Goal: Task Accomplishment & Management: Manage account settings

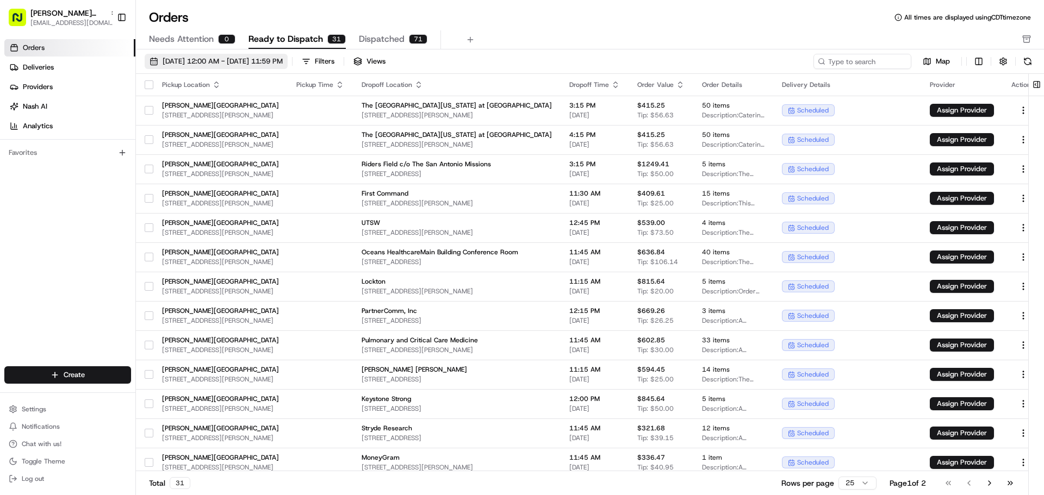
click at [283, 57] on span "[DATE] 12:00 AM - [DATE] 11:59 PM" at bounding box center [223, 62] width 120 height 10
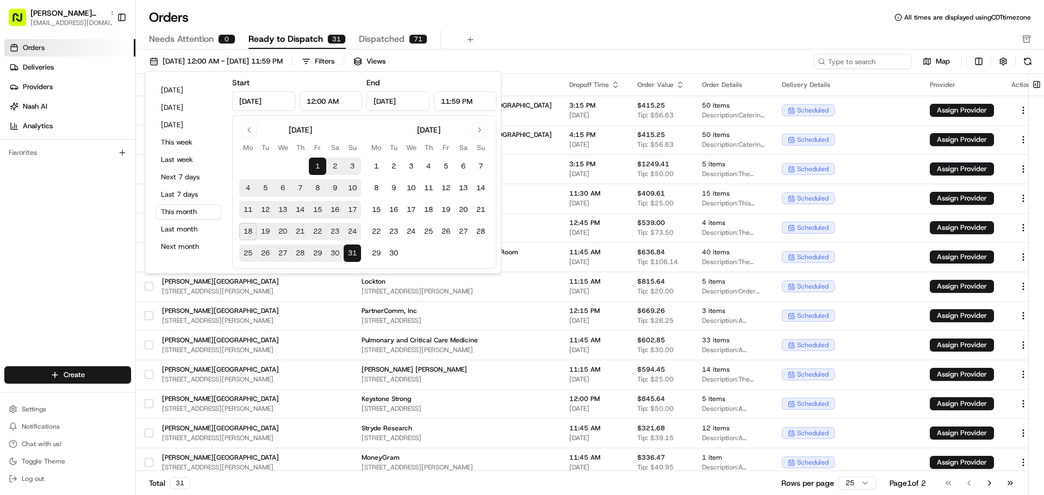
click at [258, 236] on button "19" at bounding box center [265, 231] width 17 height 17
type input "[DATE]"
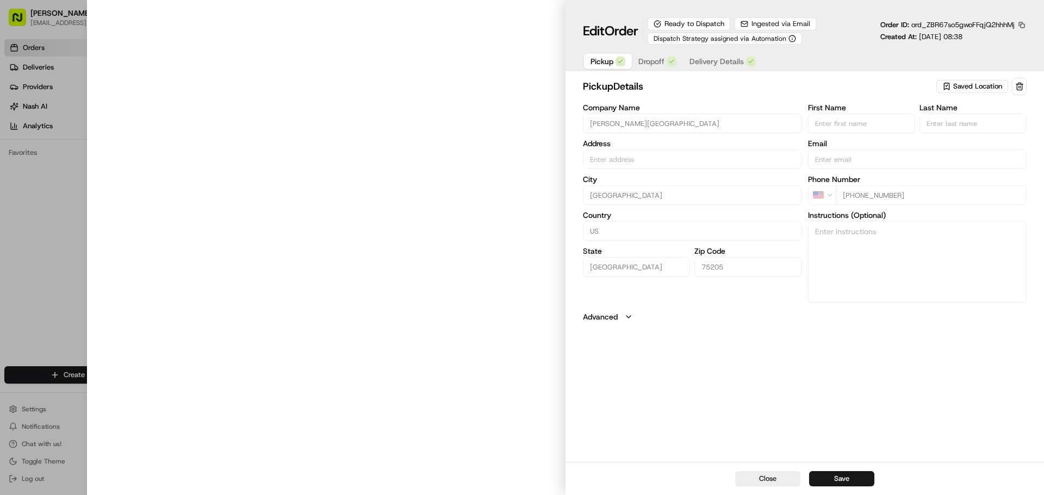
type input "[STREET_ADDRESS][PERSON_NAME]"
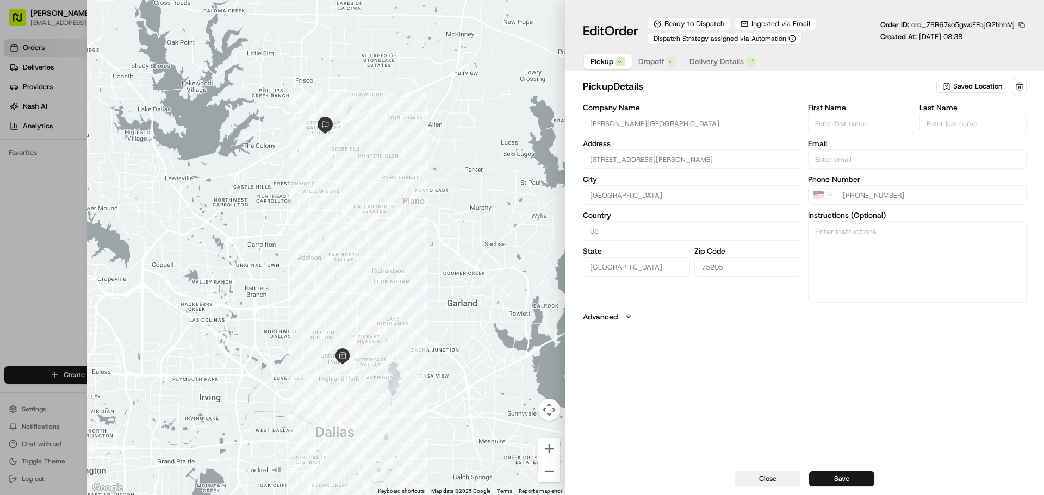
click at [770, 478] on button "Close" at bounding box center [767, 478] width 65 height 15
type input "+1"
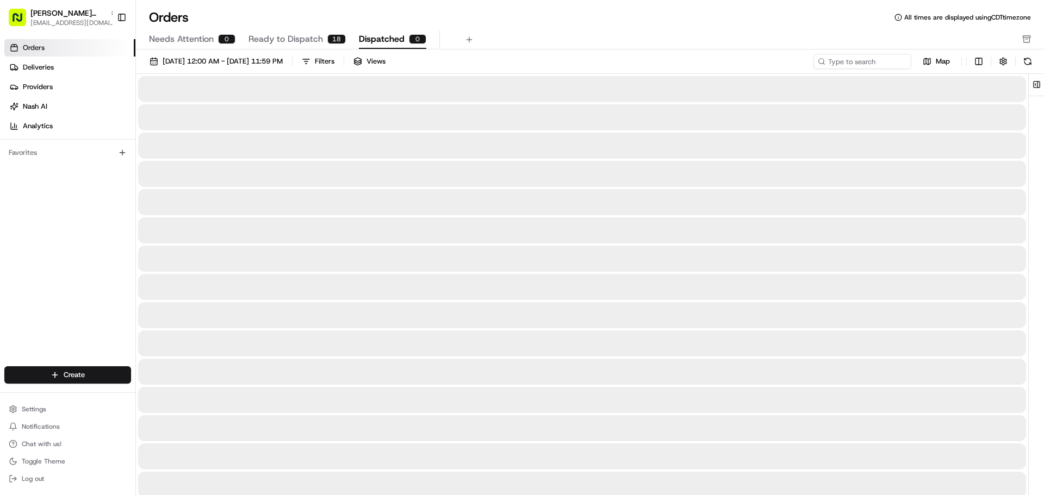
click at [369, 36] on span "Dispatched" at bounding box center [382, 39] width 46 height 13
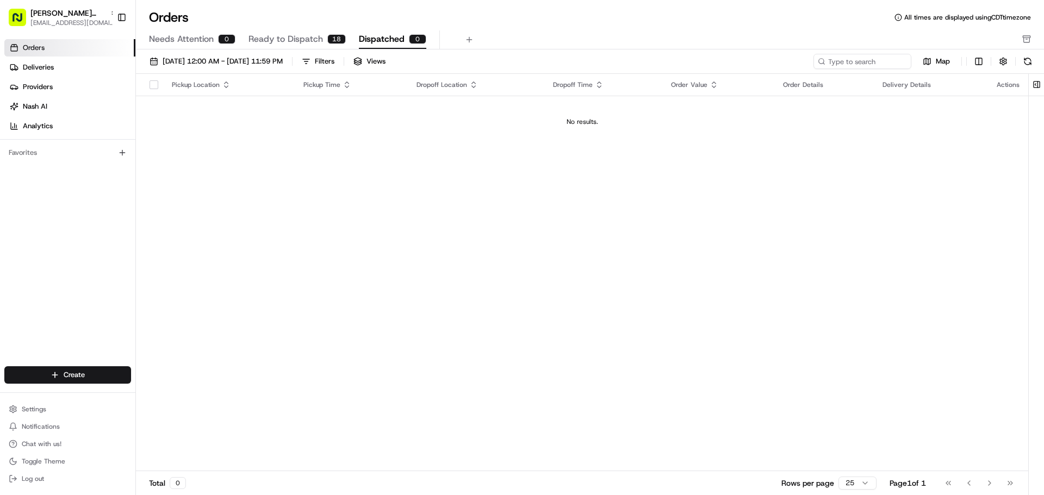
click at [308, 39] on span "Ready to Dispatch" at bounding box center [285, 39] width 74 height 13
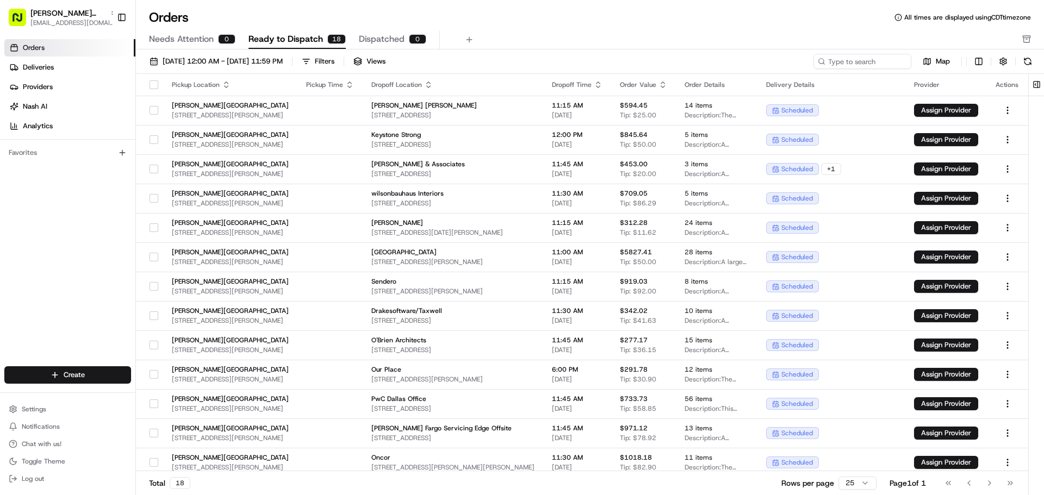
click at [149, 85] on button "button" at bounding box center [153, 84] width 9 height 9
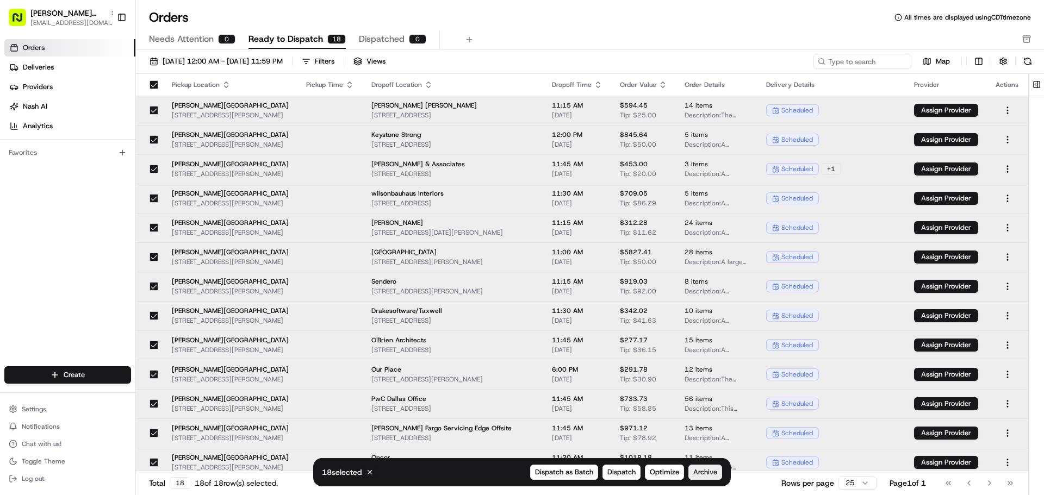
click at [697, 472] on span "Archive" at bounding box center [705, 473] width 24 height 10
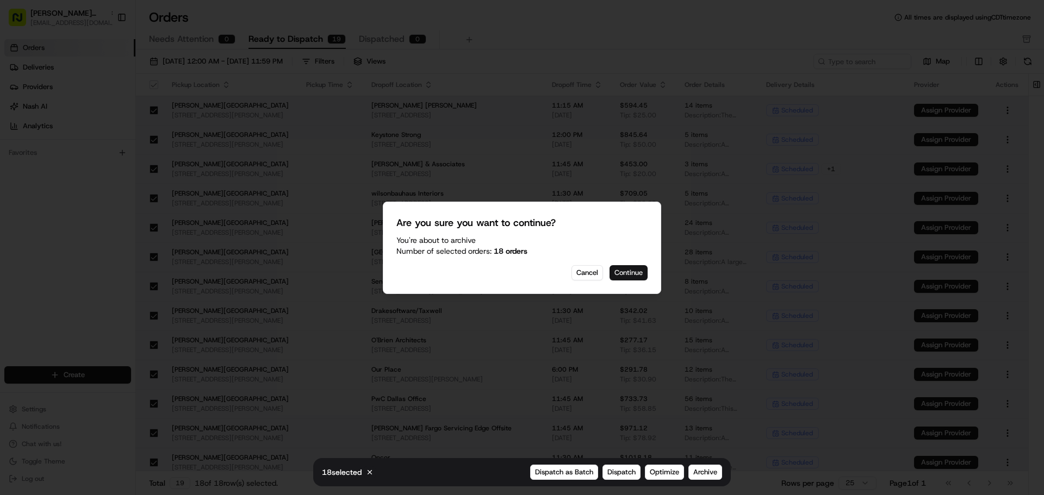
click at [626, 278] on button "Continue" at bounding box center [628, 272] width 38 height 15
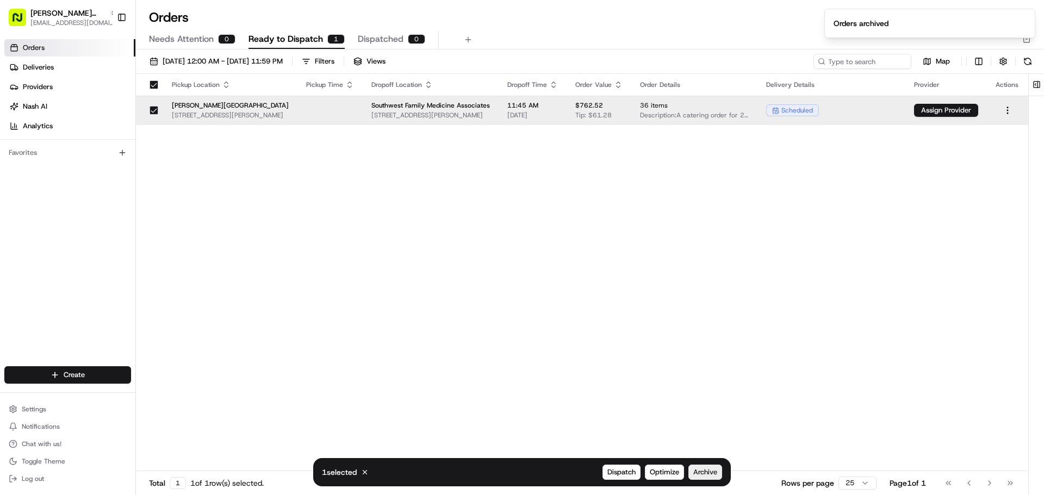
click at [716, 466] on button "Archive" at bounding box center [705, 472] width 34 height 15
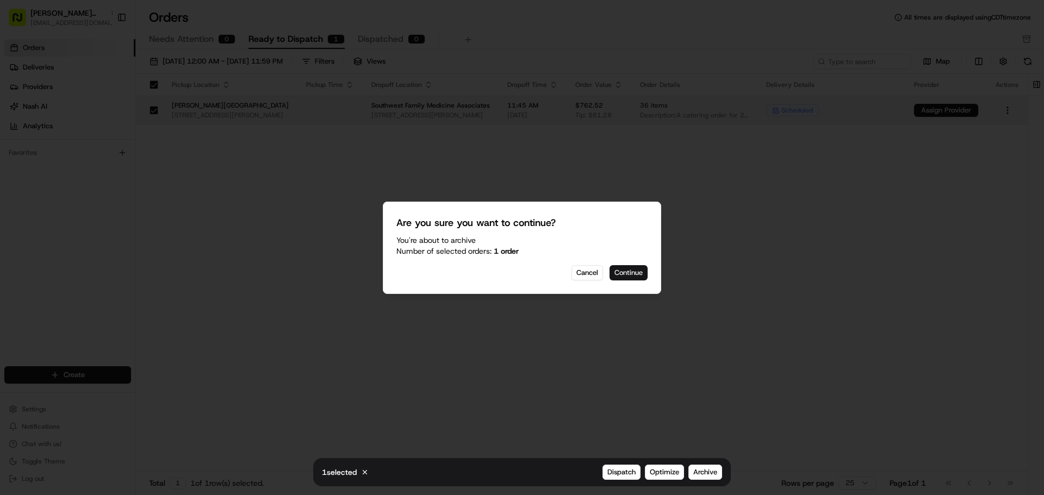
click at [632, 265] on button "Continue" at bounding box center [628, 272] width 38 height 15
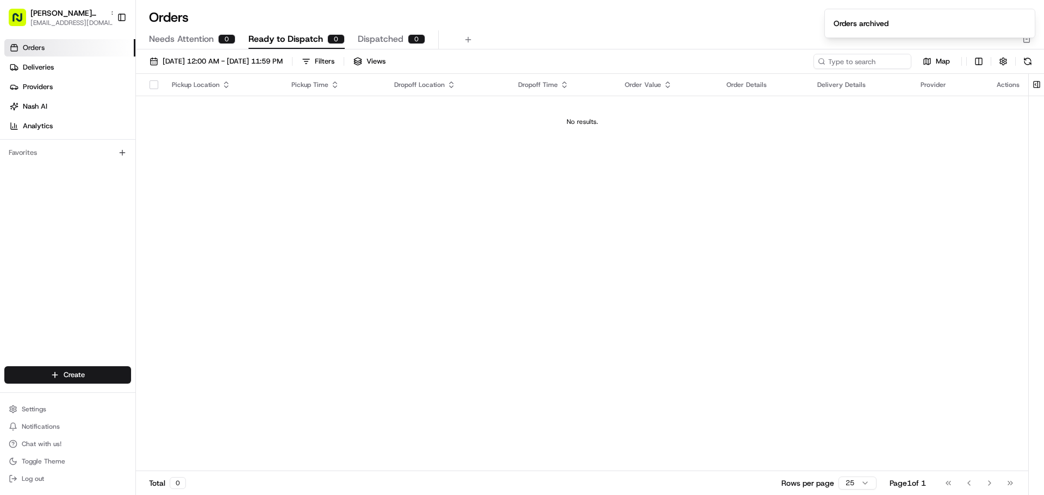
click at [1022, 41] on ol "Orders archived" at bounding box center [929, 23] width 228 height 47
click at [1024, 17] on icon "Notifications (F8)" at bounding box center [1025, 18] width 9 height 9
click at [1024, 34] on button "button" at bounding box center [1026, 40] width 9 height 14
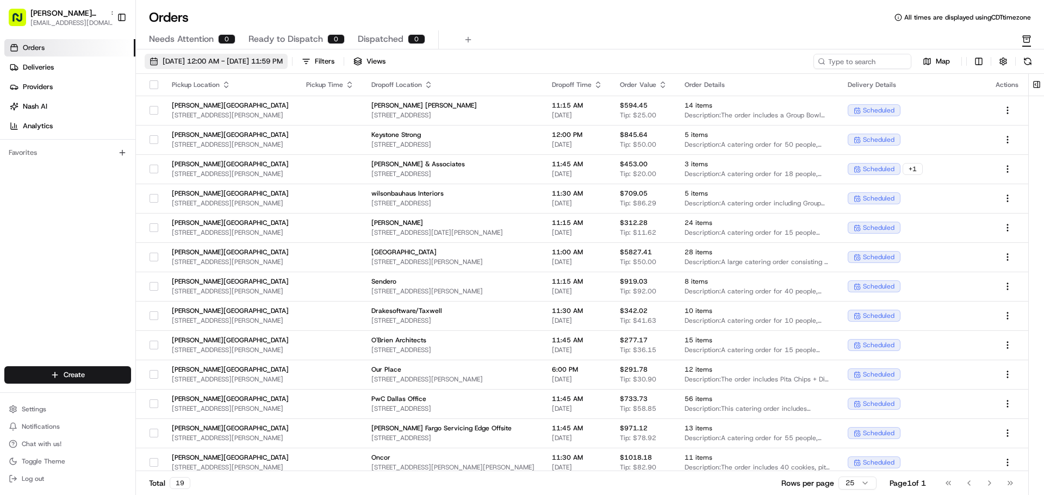
click at [246, 63] on span "[DATE] 12:00 AM - [DATE] 11:59 PM" at bounding box center [223, 62] width 120 height 10
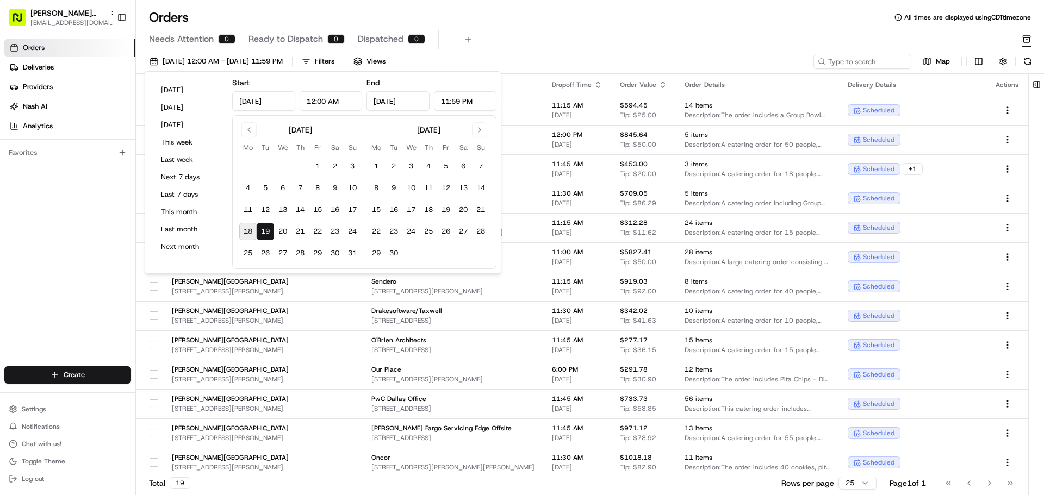
click at [267, 231] on button "19" at bounding box center [265, 231] width 17 height 17
click at [558, 30] on div "Orders All times are displayed using CDT timezone Needs Attention 0 Ready to Di…" at bounding box center [590, 29] width 908 height 41
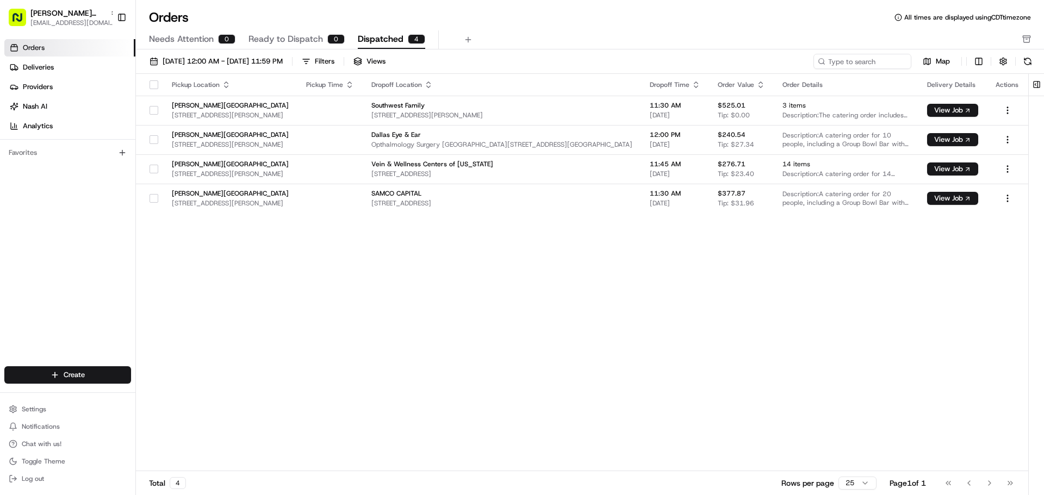
click at [40, 45] on span "Orders" at bounding box center [34, 48] width 22 height 10
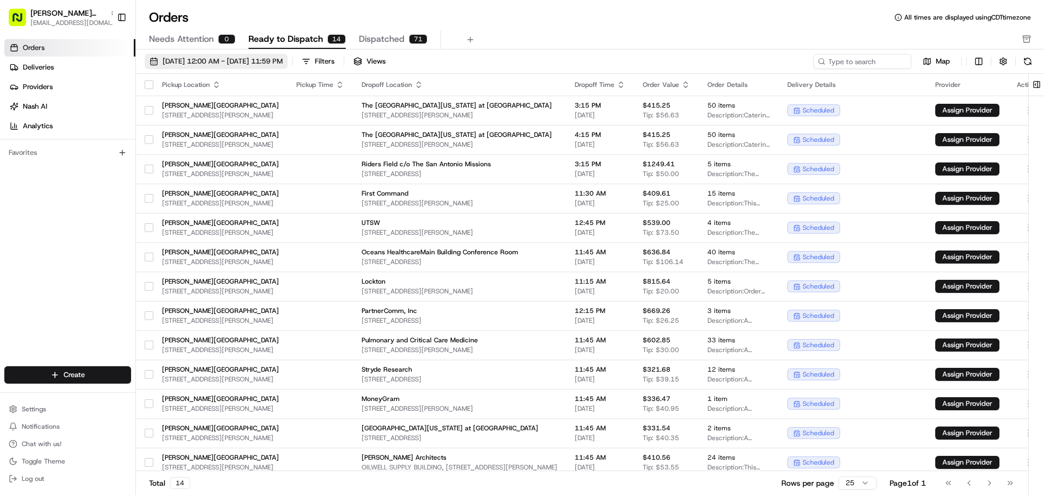
click at [281, 62] on span "08/01/2025 12:00 AM - 08/31/2025 11:59 PM" at bounding box center [223, 62] width 120 height 10
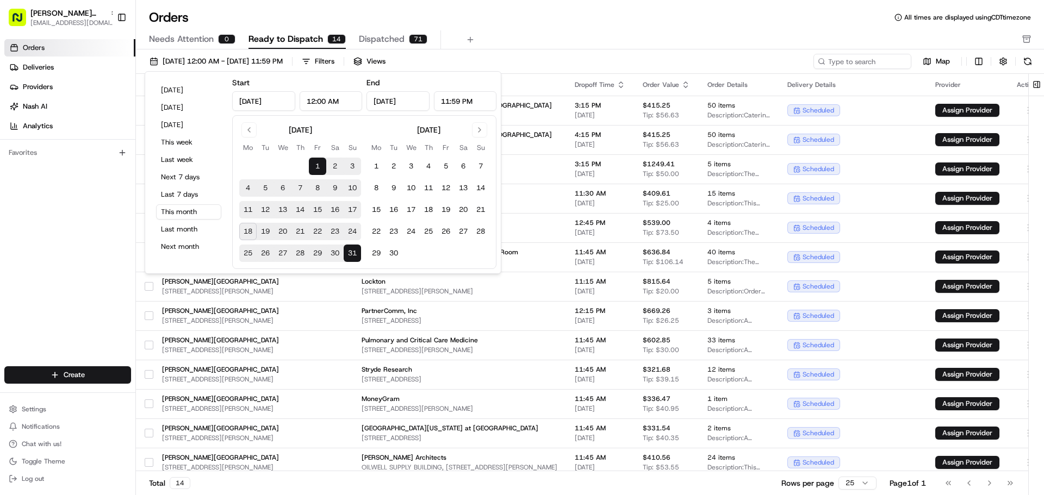
click at [259, 235] on button "19" at bounding box center [265, 231] width 17 height 17
type input "[DATE]"
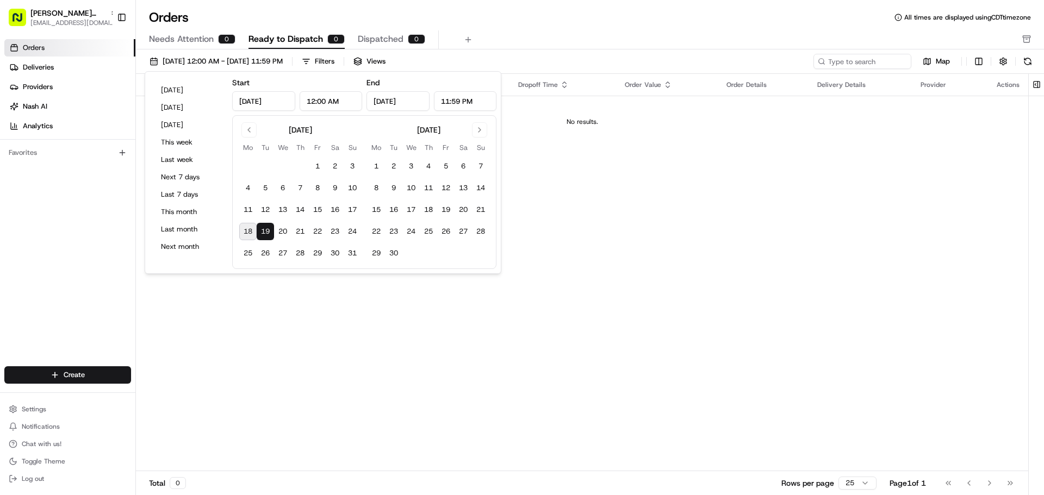
click at [486, 49] on div "08/19/2025 12:00 AM - 08/19/2025 11:59 PM Filters Views Map Pickup Location Pic…" at bounding box center [590, 275] width 908 height 453
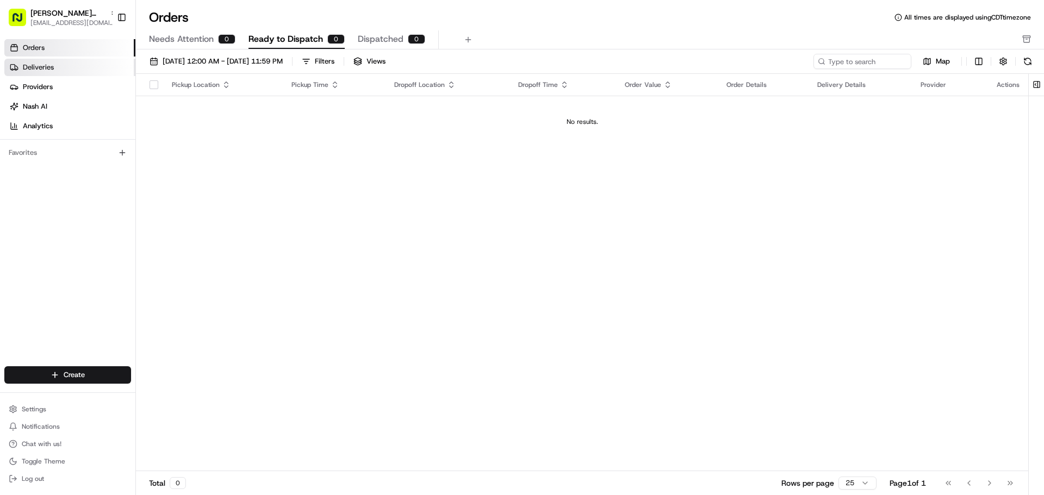
click at [107, 75] on link "Deliveries" at bounding box center [69, 67] width 131 height 17
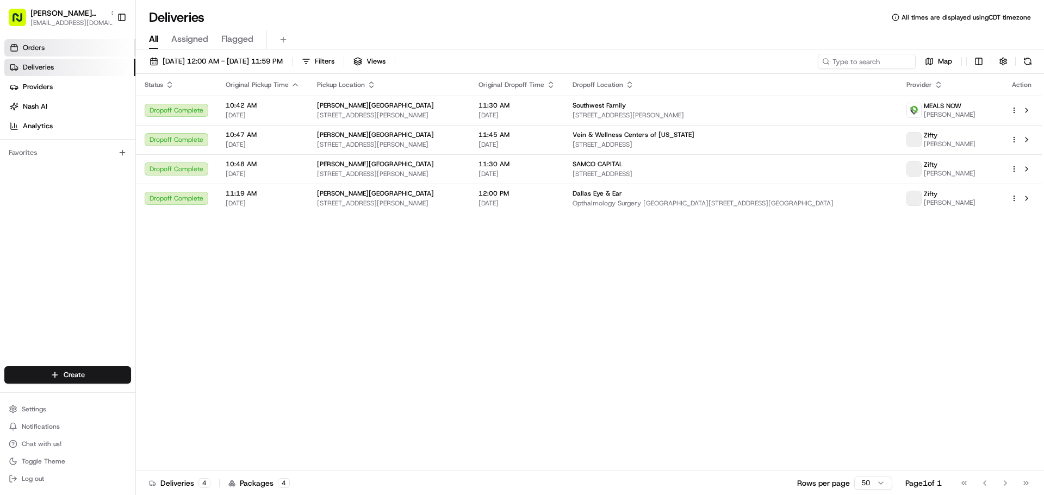
click at [105, 53] on link "Orders" at bounding box center [69, 47] width 131 height 17
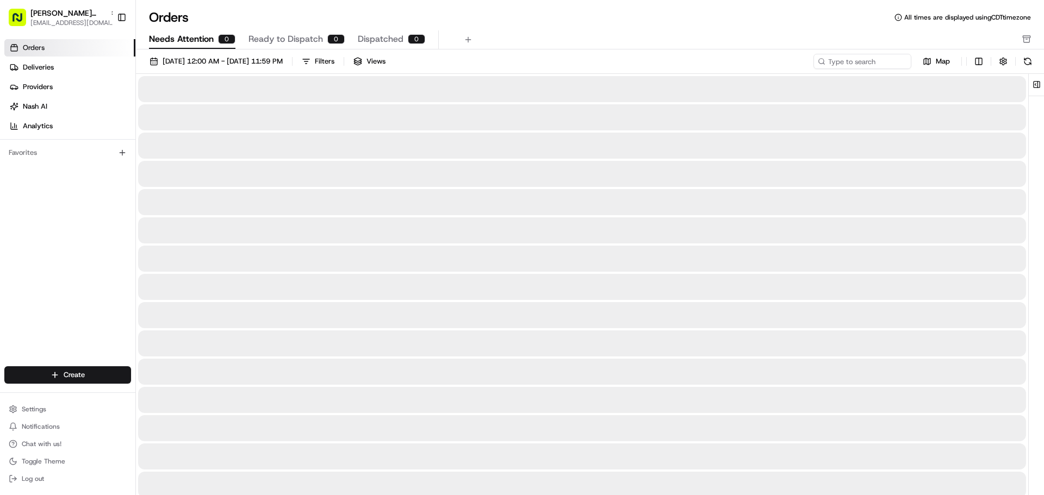
click at [233, 42] on div "0" at bounding box center [226, 39] width 17 height 10
click at [286, 42] on span "Ready to Dispatch" at bounding box center [285, 39] width 74 height 13
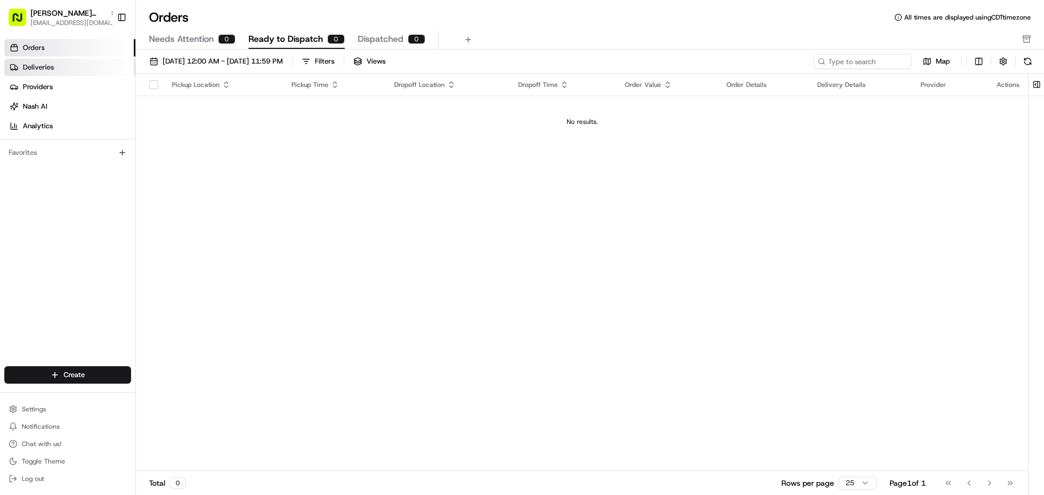
click at [79, 72] on link "Deliveries" at bounding box center [69, 67] width 131 height 17
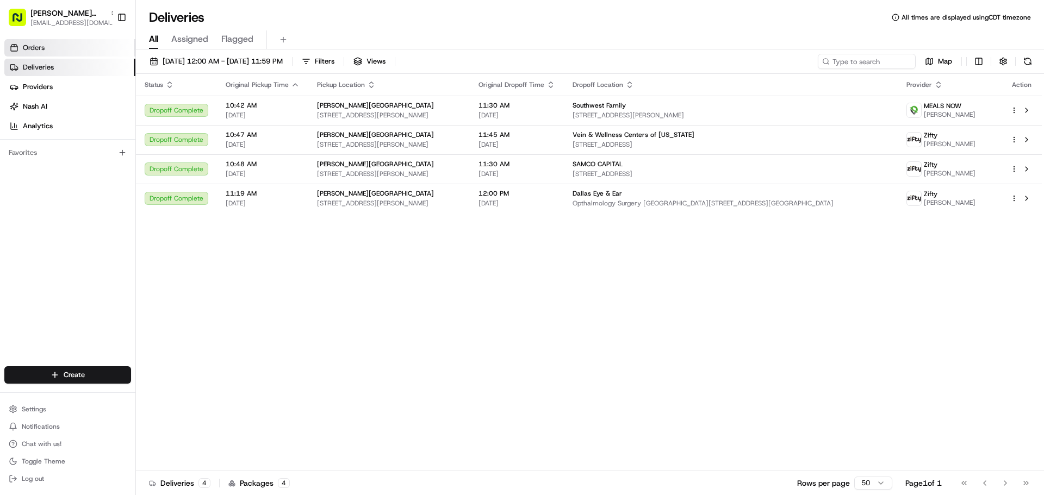
click at [83, 51] on link "Orders" at bounding box center [69, 47] width 131 height 17
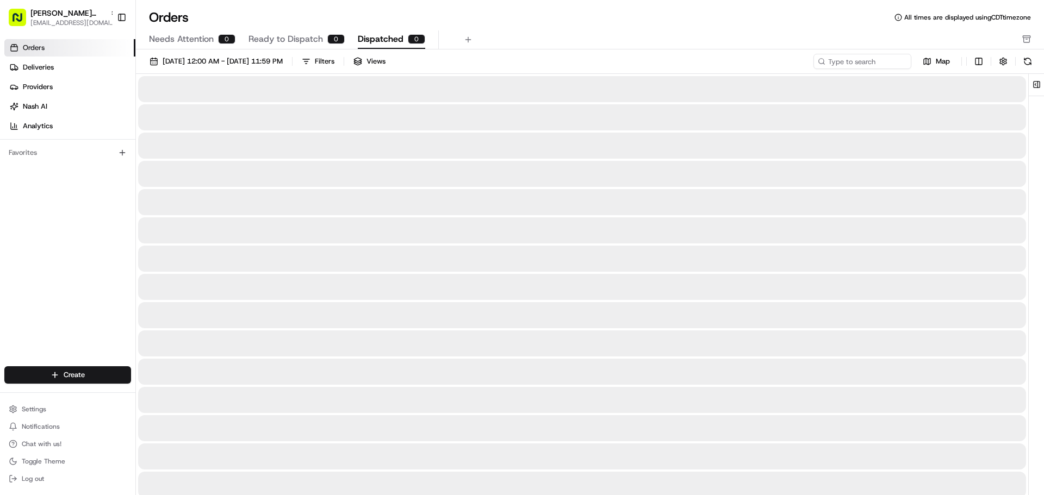
click at [358, 37] on span "Dispatched" at bounding box center [381, 39] width 46 height 13
click at [291, 35] on span "Ready to Dispatch" at bounding box center [285, 39] width 74 height 13
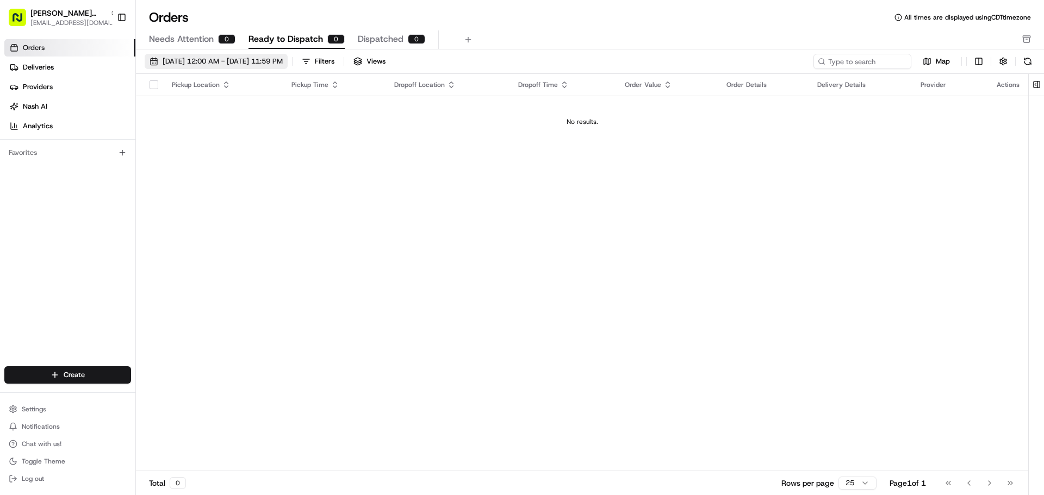
click at [279, 61] on span "[DATE] 12:00 AM - [DATE] 11:59 PM" at bounding box center [223, 62] width 120 height 10
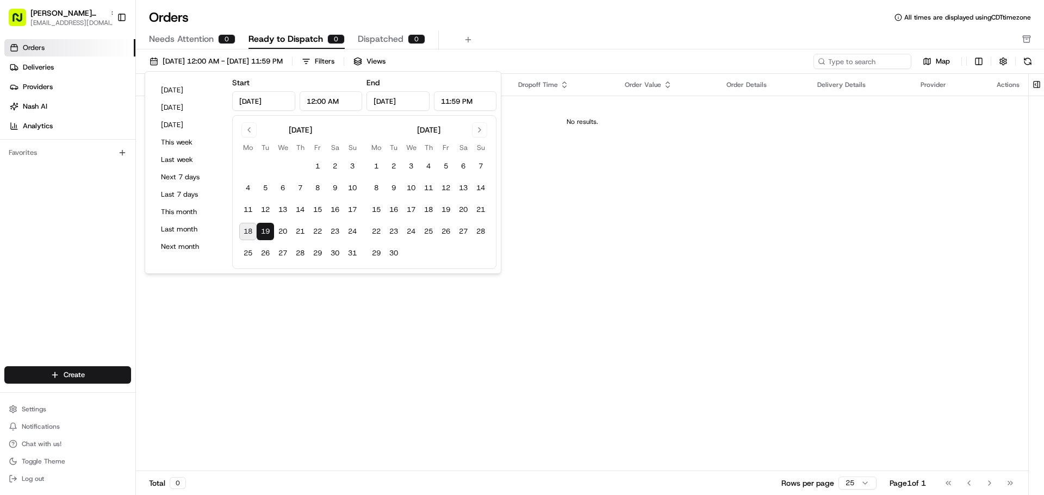
click at [261, 238] on button "19" at bounding box center [265, 231] width 17 height 17
click at [787, 285] on div "Pickup Location Pickup Time Dropoff Location Dropoff Time Order Value Order Det…" at bounding box center [582, 272] width 892 height 397
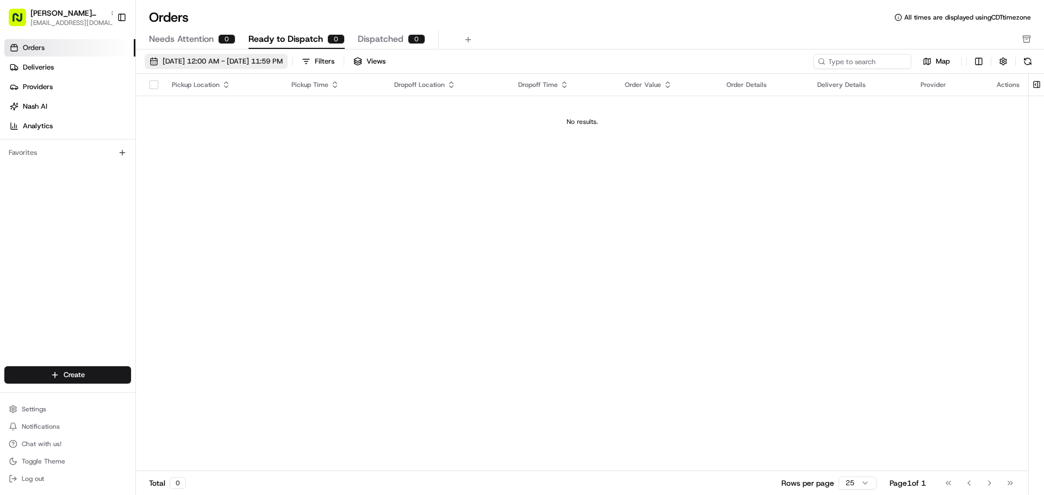
click at [210, 61] on span "[DATE] 12:00 AM - [DATE] 11:59 PM" at bounding box center [223, 62] width 120 height 10
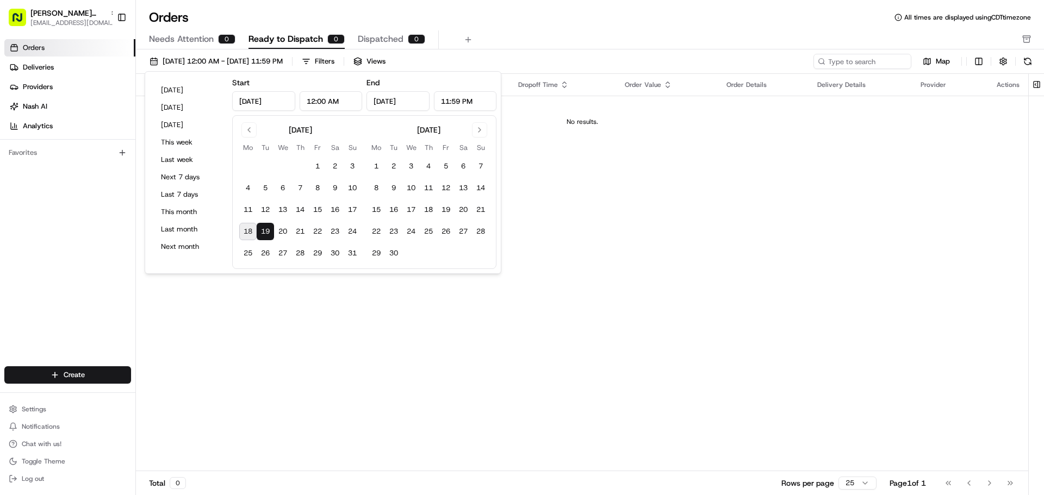
click at [246, 240] on button "18" at bounding box center [247, 231] width 17 height 17
type input "Aug 18, 2025"
click at [271, 224] on button "19" at bounding box center [265, 231] width 17 height 17
type input "[DATE]"
click at [367, 36] on span "Dispatched" at bounding box center [381, 39] width 46 height 13
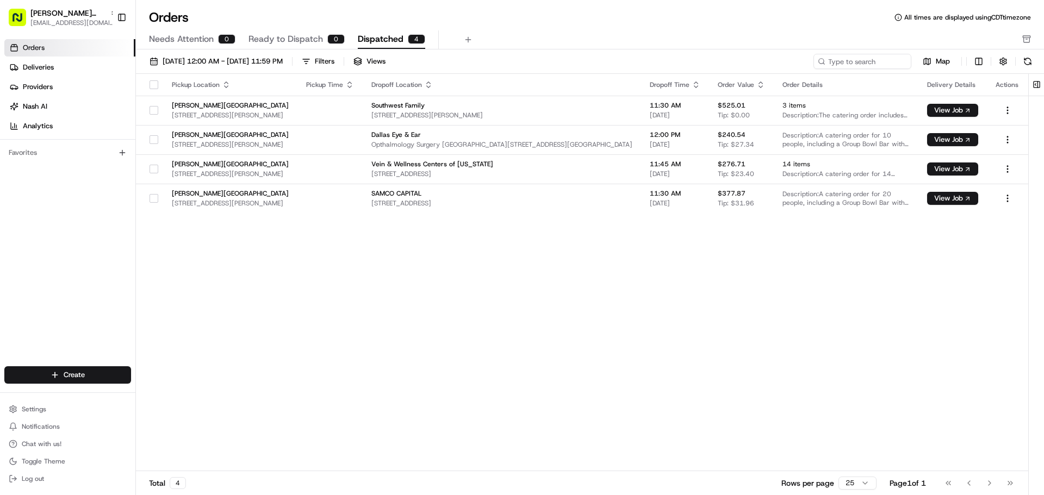
click at [289, 30] on div "Orders All times are displayed using CDT timezone Needs Attention 0 Ready to Di…" at bounding box center [590, 29] width 908 height 41
click at [286, 38] on span "Ready to Dispatch" at bounding box center [285, 39] width 74 height 13
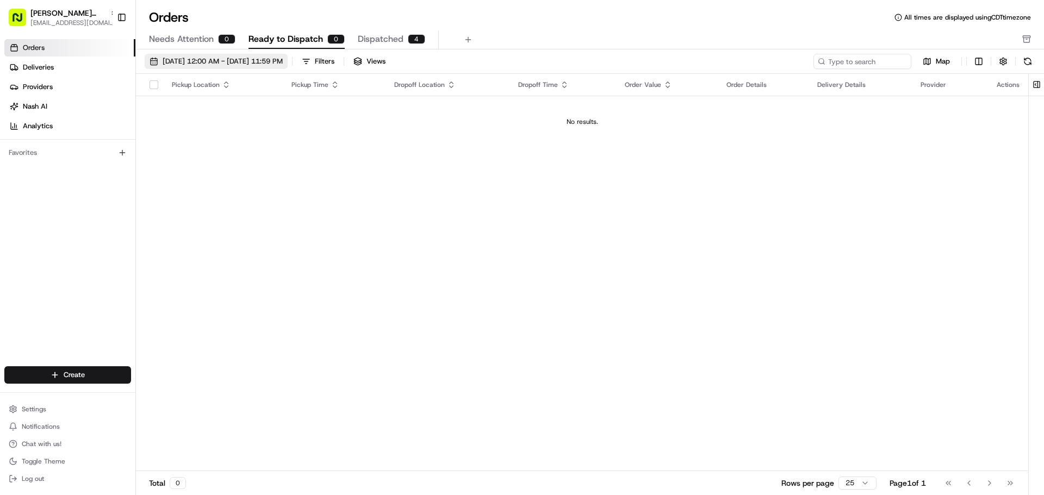
click at [283, 61] on span "08/18/2025 12:00 AM - 08/19/2025 11:59 PM" at bounding box center [223, 62] width 120 height 10
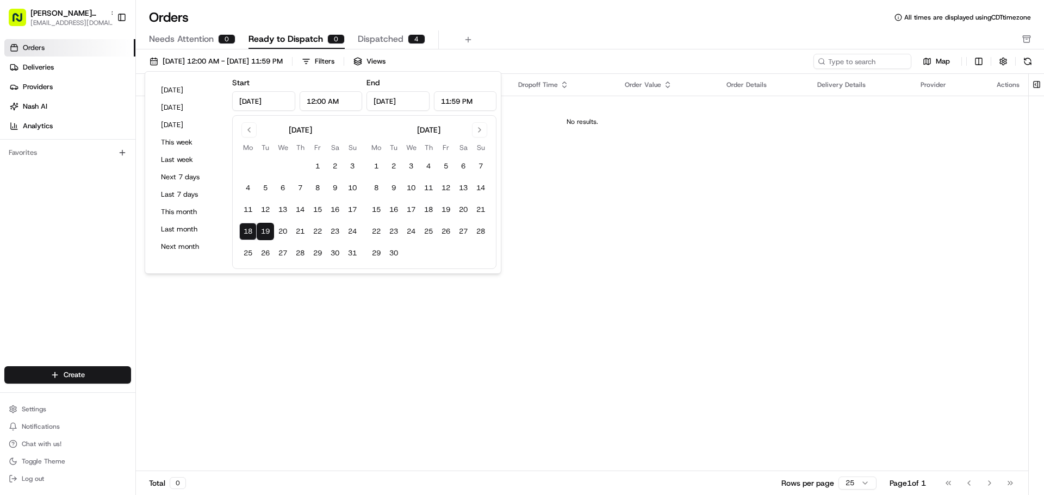
click at [266, 232] on button "19" at bounding box center [265, 231] width 17 height 17
type input "[DATE]"
click at [310, 319] on div "Pickup Location Pickup Time Dropoff Location Dropoff Time Order Value Order Det…" at bounding box center [582, 272] width 892 height 397
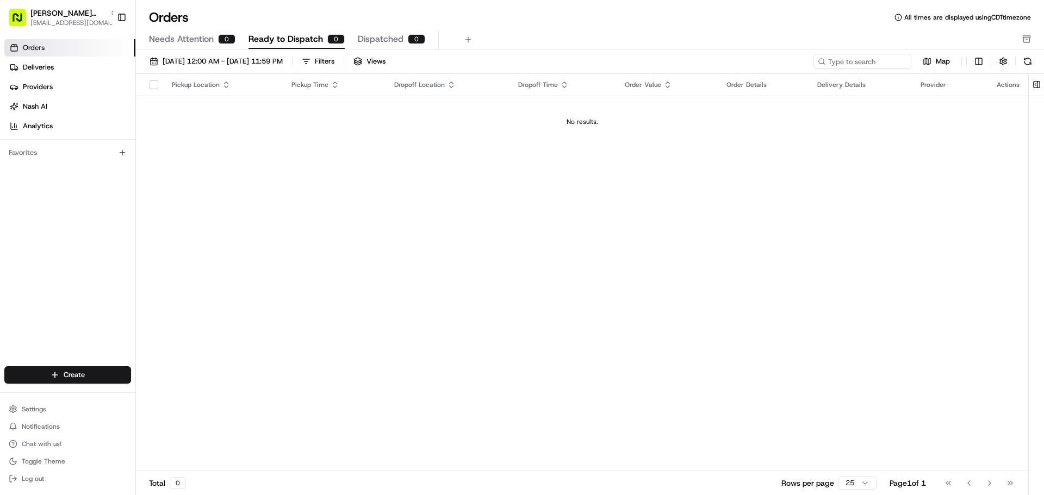
click at [378, 43] on span "Dispatched" at bounding box center [381, 39] width 46 height 13
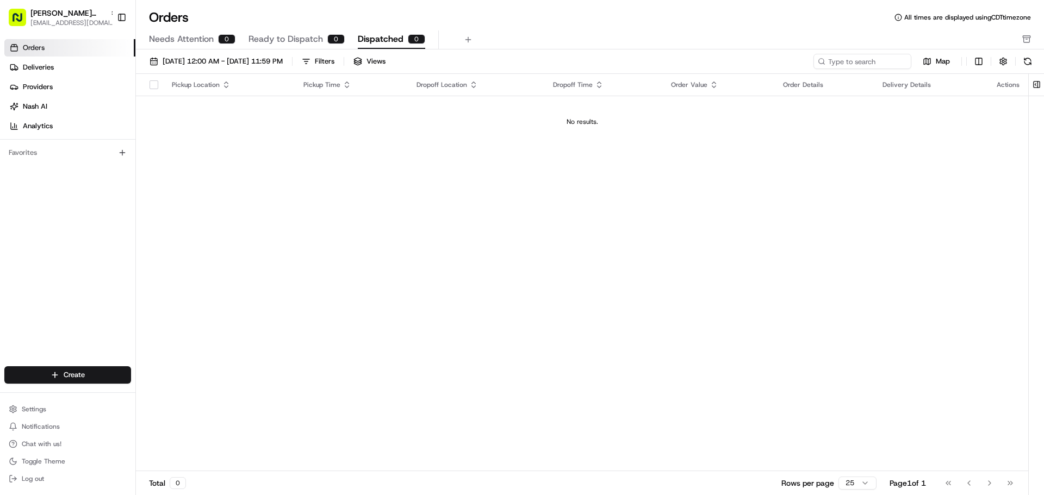
click at [303, 38] on span "Ready to Dispatch" at bounding box center [285, 39] width 74 height 13
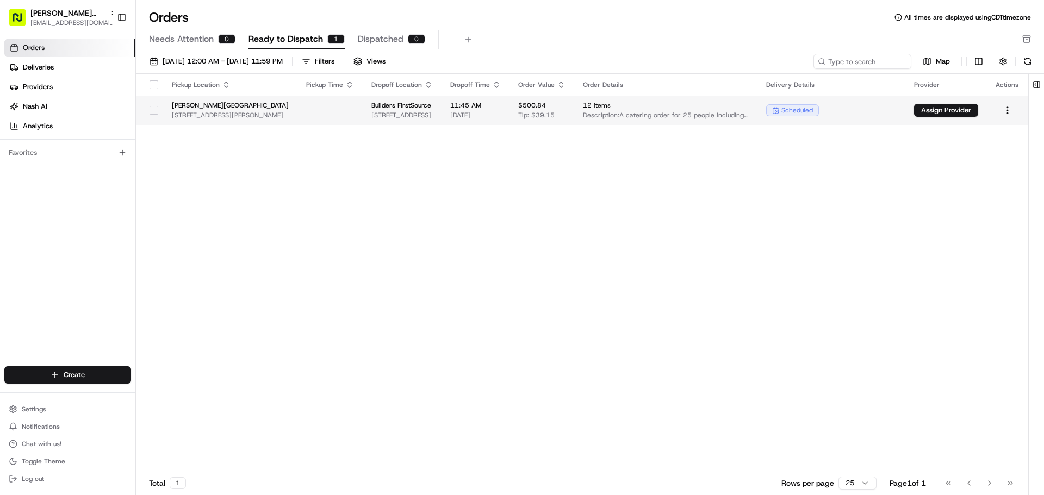
click at [151, 110] on button "button" at bounding box center [153, 110] width 9 height 9
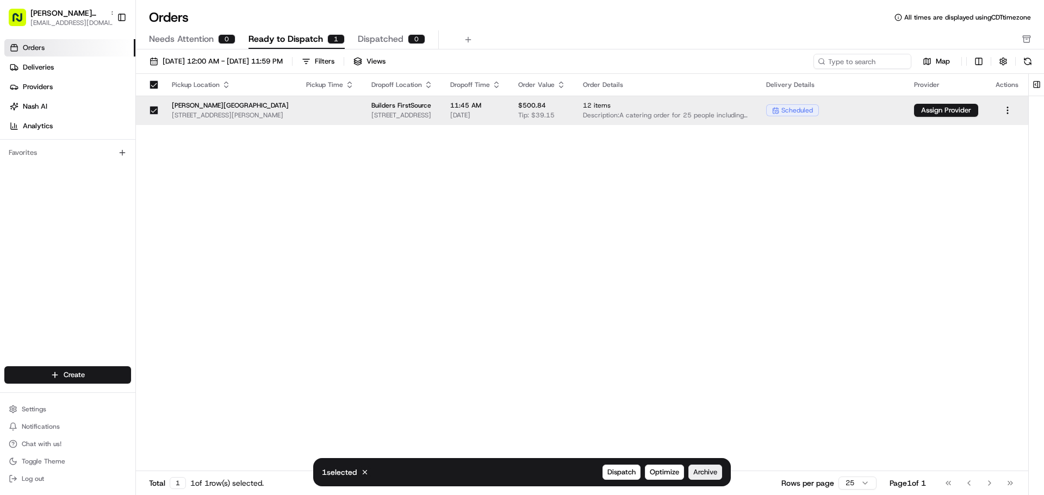
click at [714, 475] on span "Archive" at bounding box center [705, 473] width 24 height 10
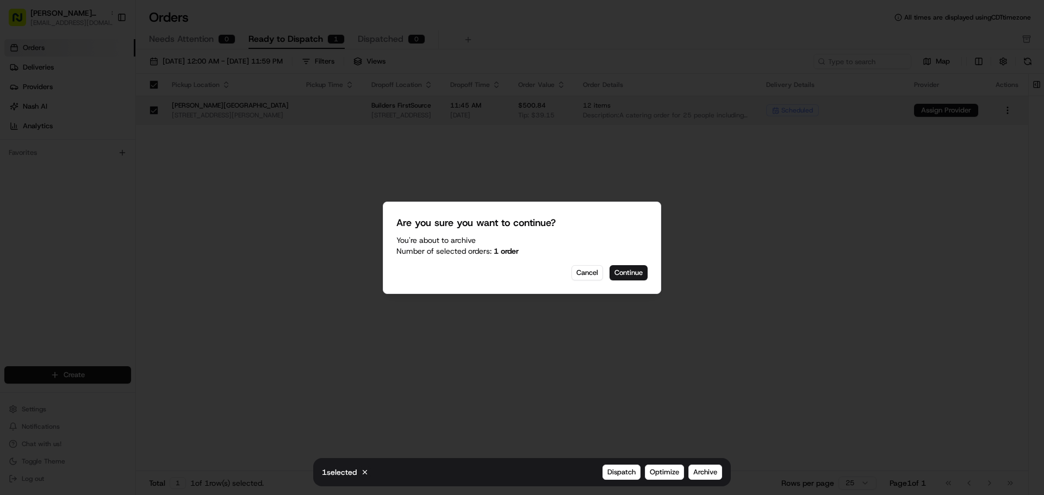
click at [632, 288] on div "Are you sure you want to continue? You're about to Archive Number of selected o…" at bounding box center [522, 248] width 278 height 92
click at [634, 276] on button "Continue" at bounding box center [628, 272] width 38 height 15
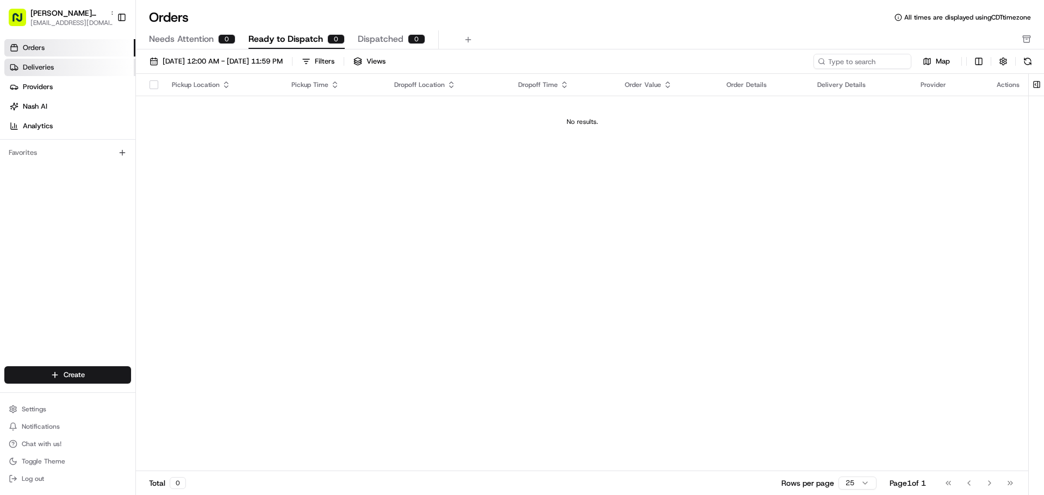
click at [64, 71] on link "Deliveries" at bounding box center [69, 67] width 131 height 17
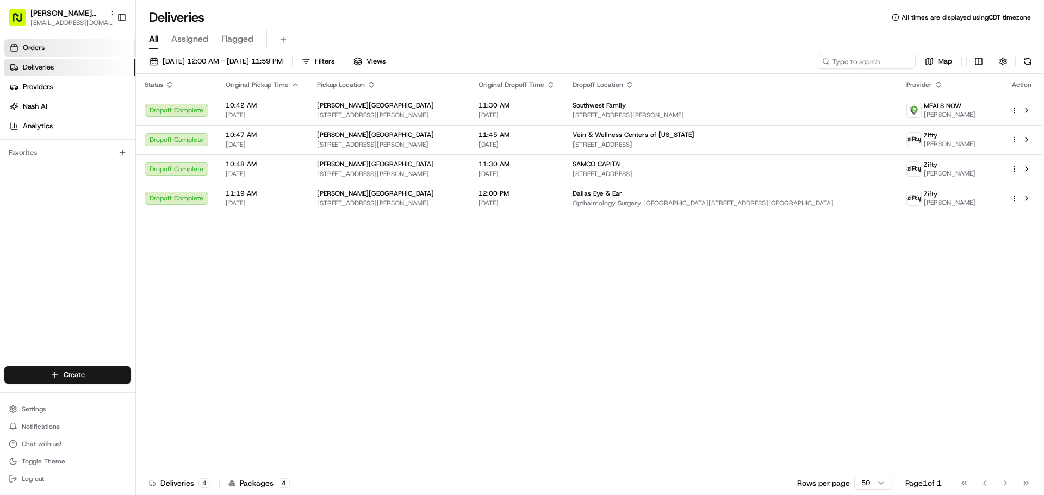
click at [67, 51] on link "Orders" at bounding box center [69, 47] width 131 height 17
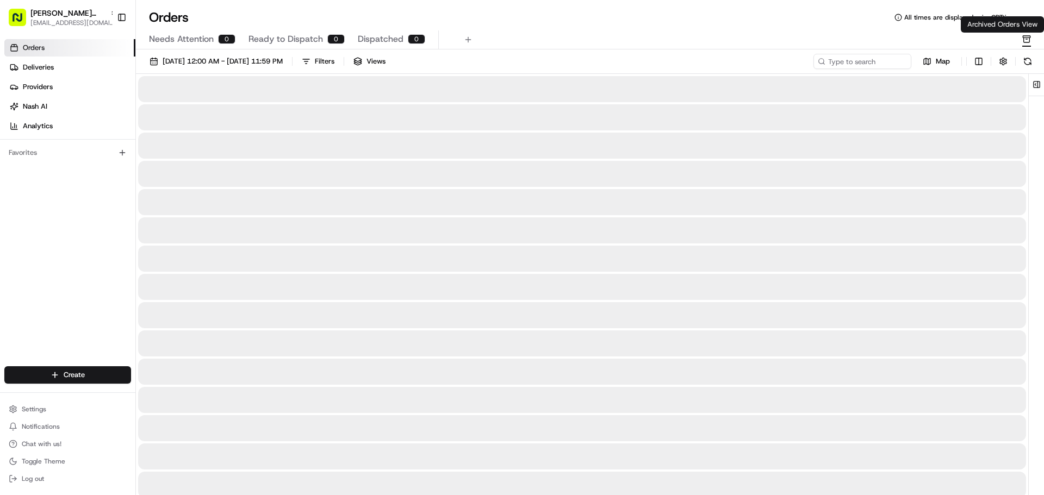
click at [1024, 41] on icon "button" at bounding box center [1027, 40] width 6 height 5
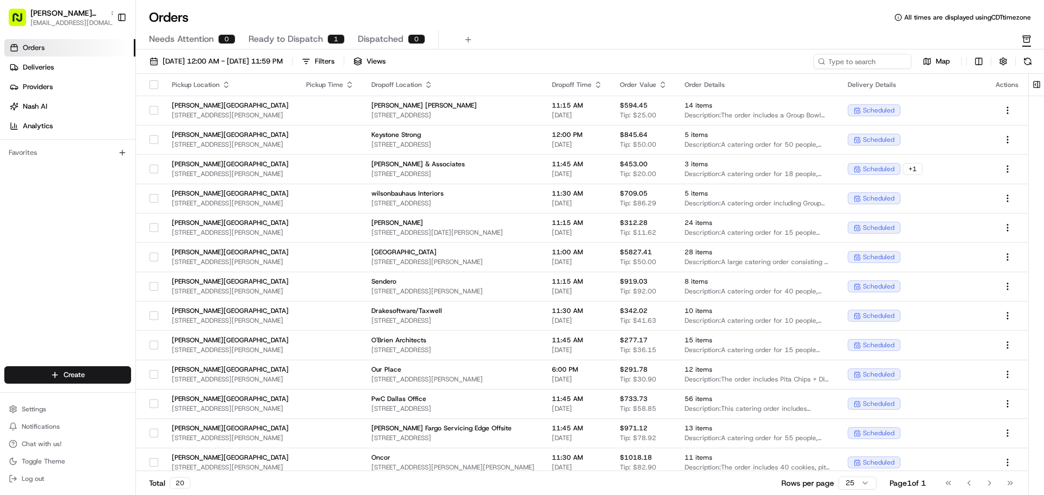
click at [273, 42] on span "Ready to Dispatch" at bounding box center [285, 39] width 74 height 13
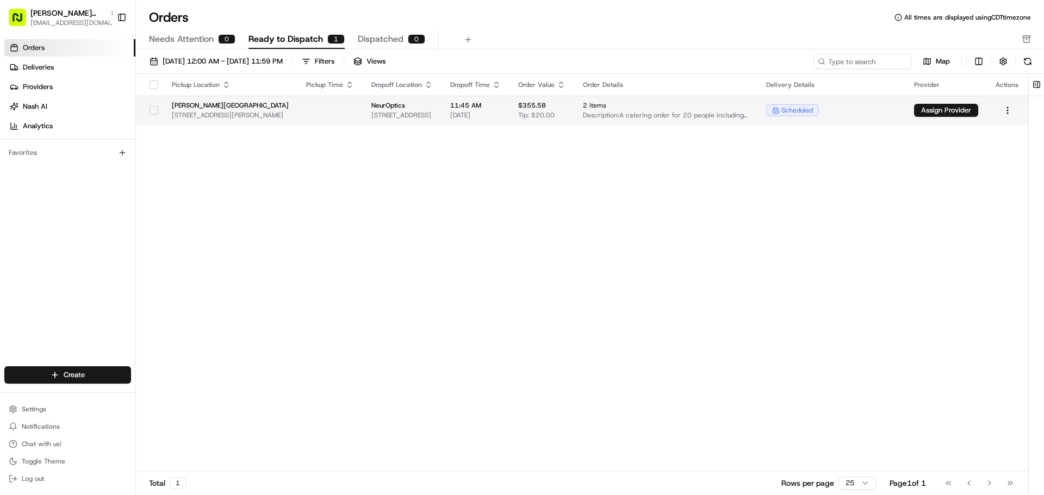
click at [154, 109] on button "button" at bounding box center [153, 110] width 9 height 9
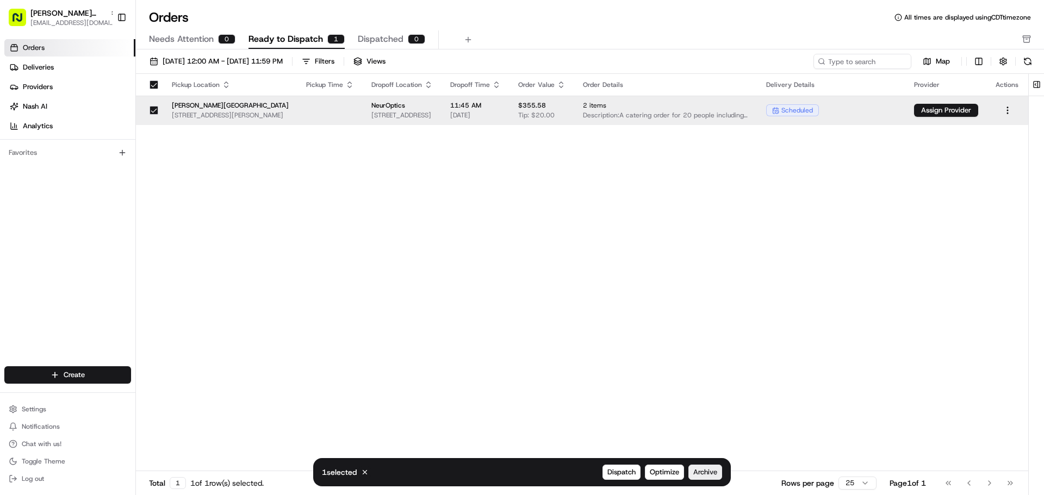
click at [696, 471] on span "Archive" at bounding box center [705, 473] width 24 height 10
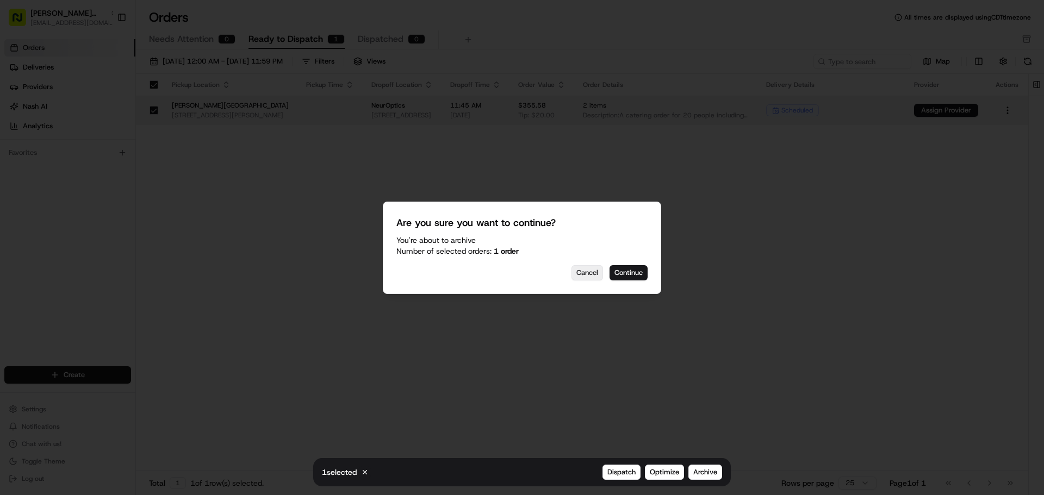
click at [618, 271] on button "Continue" at bounding box center [628, 272] width 38 height 15
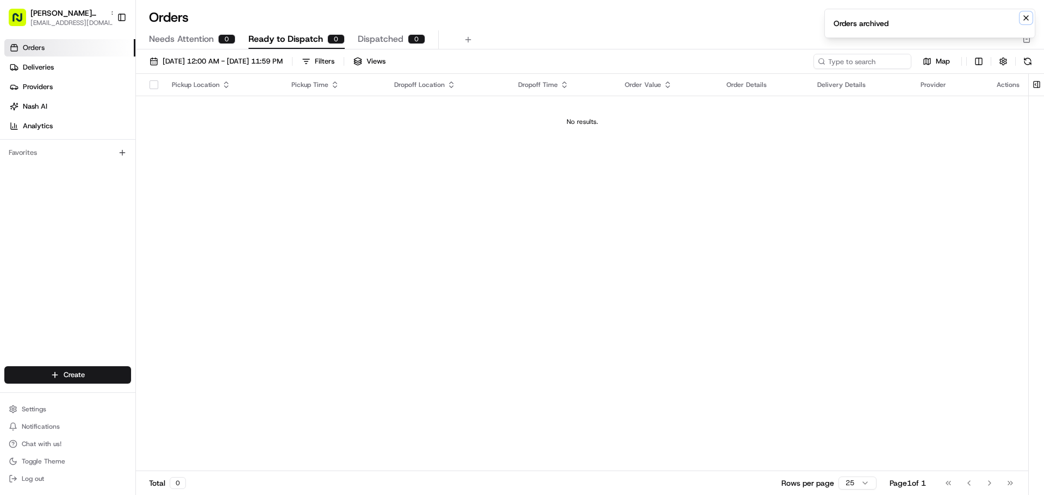
click at [1026, 18] on icon "Notifications (F8)" at bounding box center [1026, 18] width 4 height 4
click at [1023, 34] on button "button" at bounding box center [1026, 40] width 9 height 14
